Goal: Task Accomplishment & Management: Manage account settings

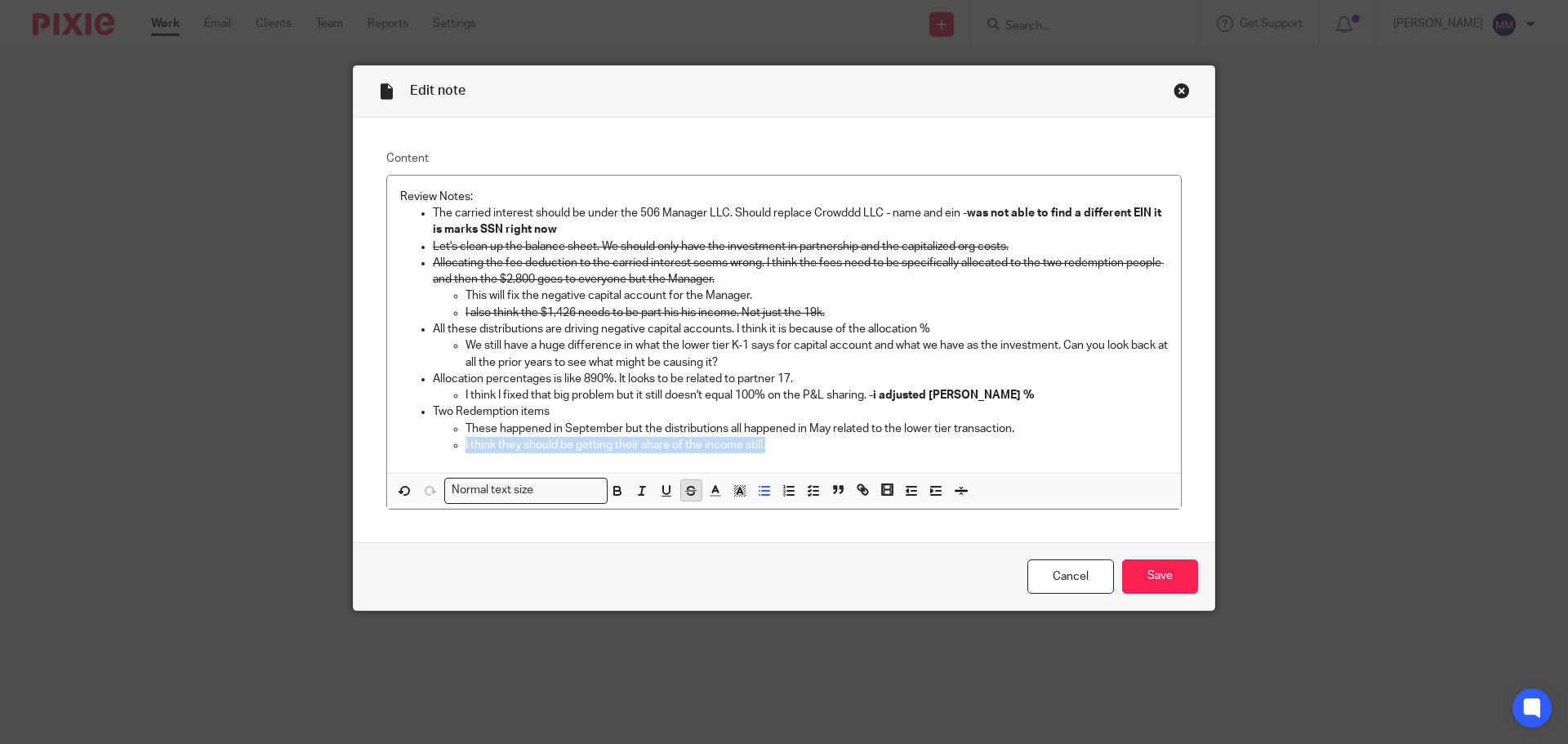
click at [687, 493] on icon "button" at bounding box center [691, 493] width 9 height 4
click at [609, 229] on p "The carried interest should be under the 506 Manager LLC. Should replace Crowdd…" at bounding box center [800, 221] width 735 height 33
click at [805, 293] on p "This will fix the negative capital account for the Manager." at bounding box center [817, 295] width 703 height 16
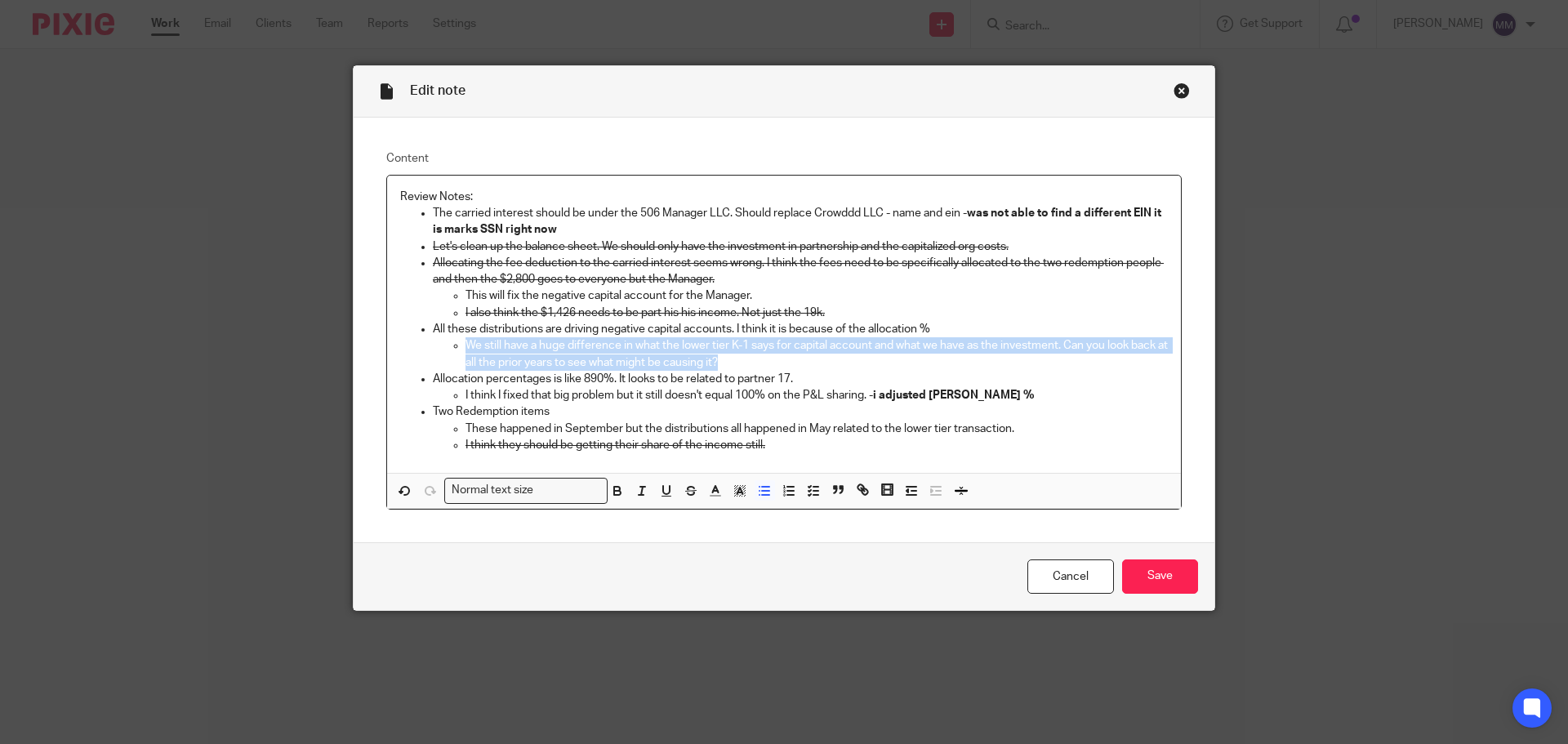
drag, startPoint x: 737, startPoint y: 359, endPoint x: 423, endPoint y: 341, distance: 314.5
click at [423, 341] on ul "The carried interest should be under the 506 Manager LLC. Should replace Crowdd…" at bounding box center [784, 329] width 768 height 248
drag, startPoint x: 872, startPoint y: 394, endPoint x: 1018, endPoint y: 393, distance: 146.0
click at [1018, 393] on p "I think I fixed that big problem but it still doesn't equal 100% on the P&L sha…" at bounding box center [817, 395] width 703 height 16
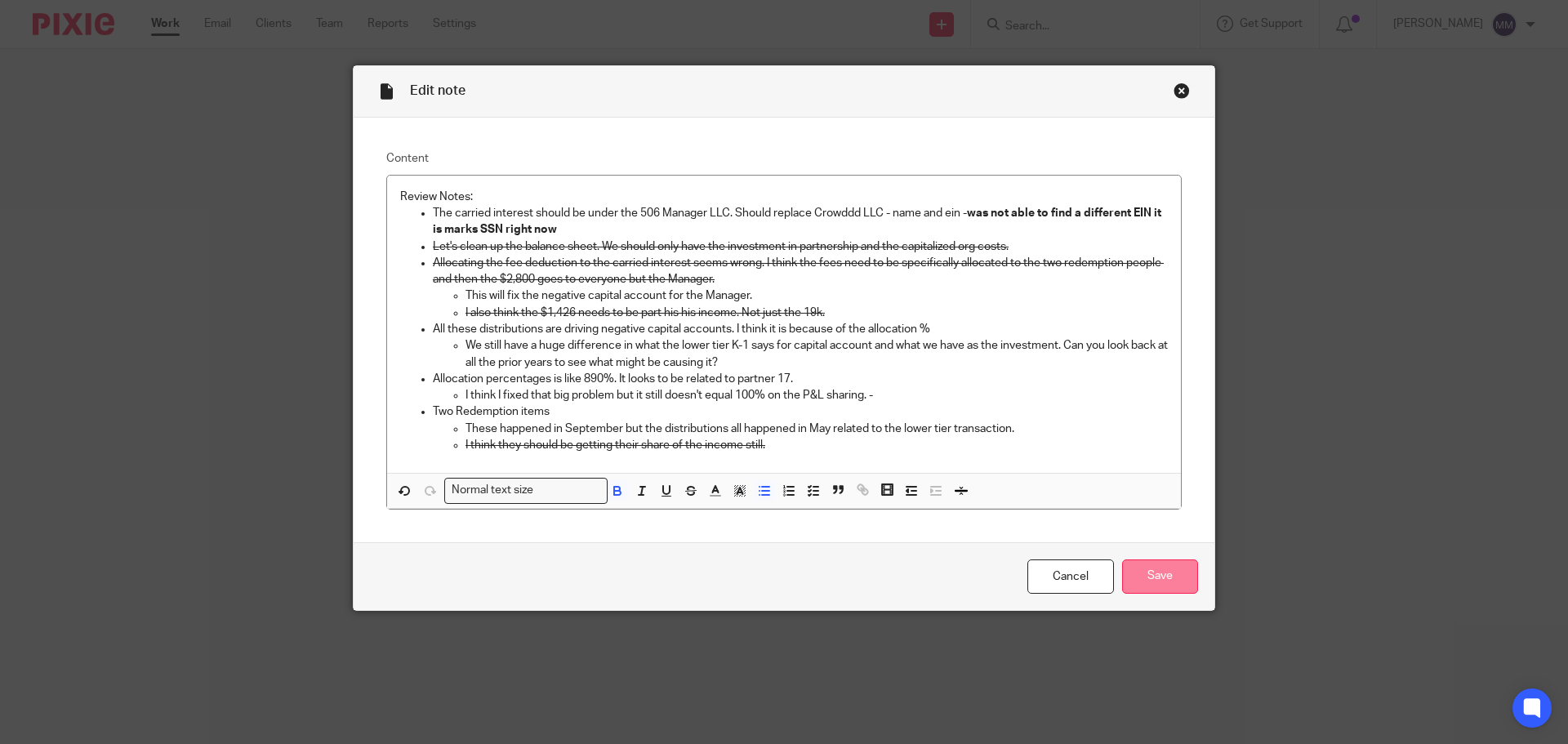
click at [1155, 573] on input "Save" at bounding box center [1160, 577] width 76 height 35
click at [731, 363] on p "We still have a huge difference in what the lower tier K-1 says for capital acc…" at bounding box center [817, 354] width 703 height 33
drag, startPoint x: 461, startPoint y: 294, endPoint x: 787, endPoint y: 295, distance: 326.0
click at [787, 295] on p "This will fix the negative capital account for the Manager." at bounding box center [817, 295] width 703 height 16
drag, startPoint x: 426, startPoint y: 329, endPoint x: 966, endPoint y: 325, distance: 540.0
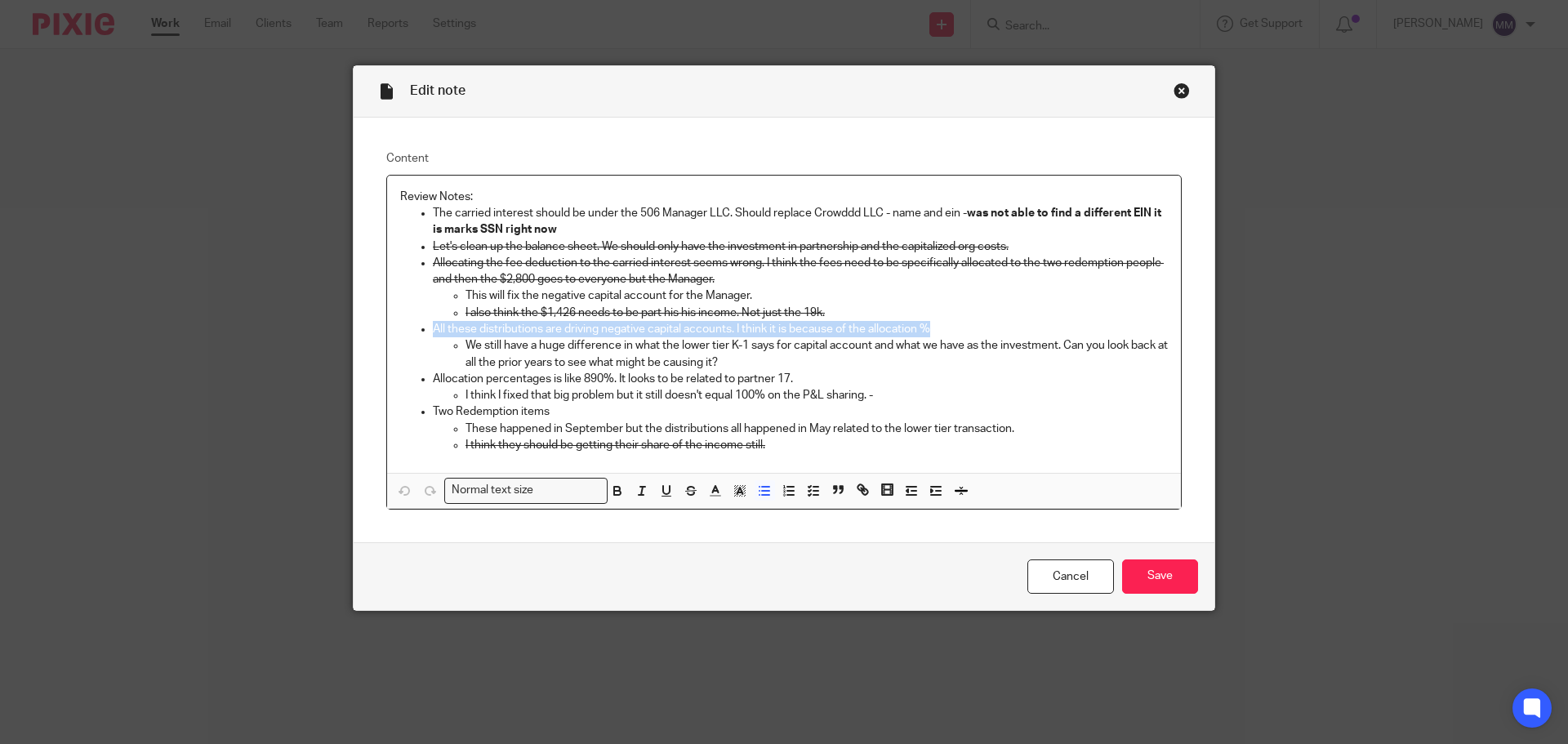
click at [966, 325] on p "All these distributions are driving negative capital accounts. I think it is be…" at bounding box center [800, 329] width 735 height 16
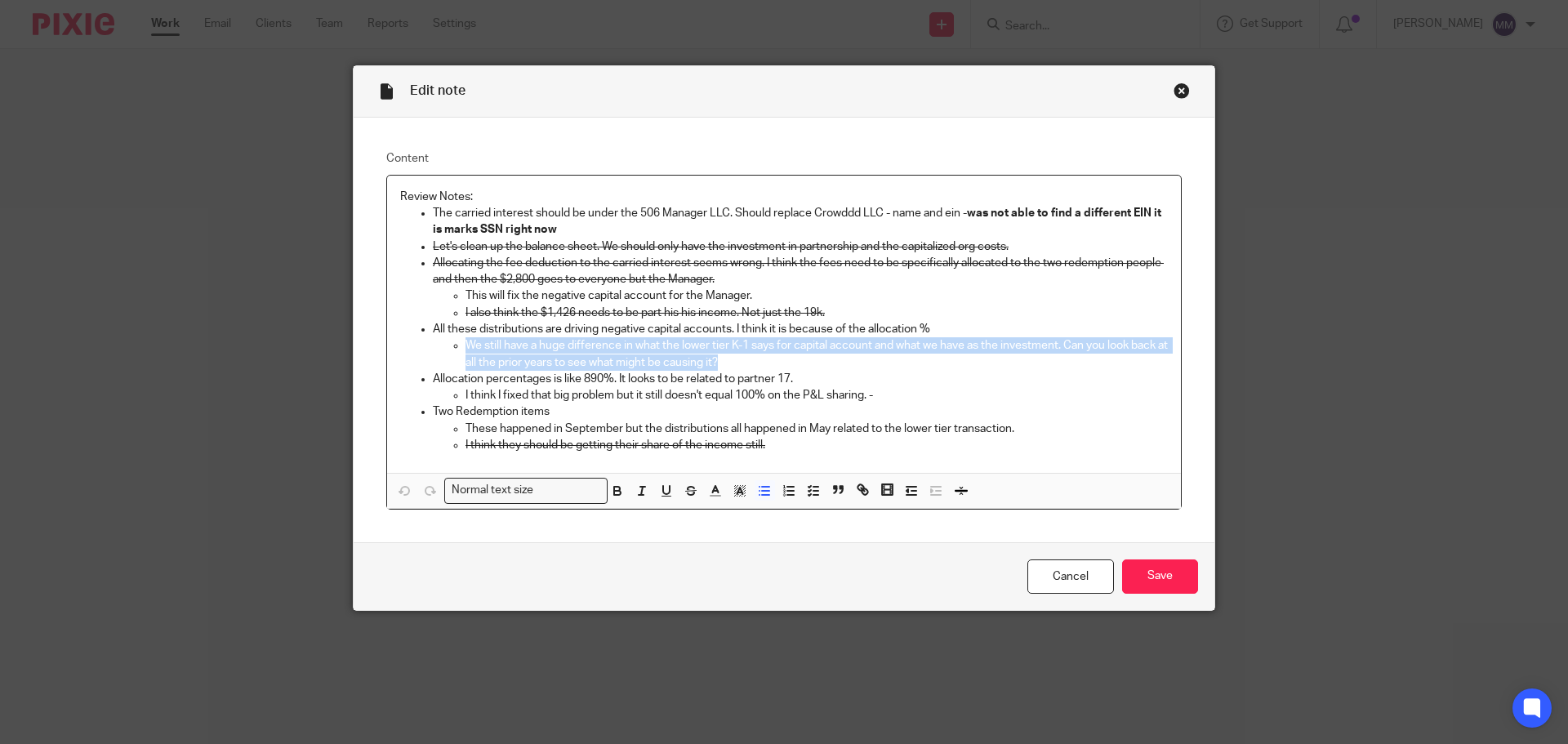
drag, startPoint x: 463, startPoint y: 345, endPoint x: 756, endPoint y: 358, distance: 293.3
click at [756, 358] on p "We still have a huge difference in what the lower tier K-1 says for capital acc…" at bounding box center [817, 354] width 703 height 33
